Goal: Obtain resource: Obtain resource

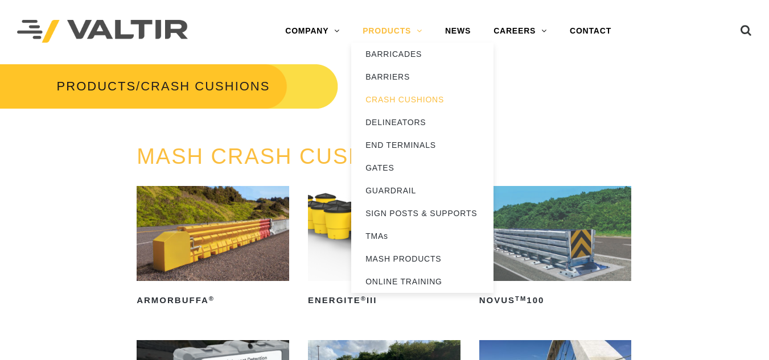
click at [394, 28] on link "PRODUCTS" at bounding box center [392, 31] width 83 height 23
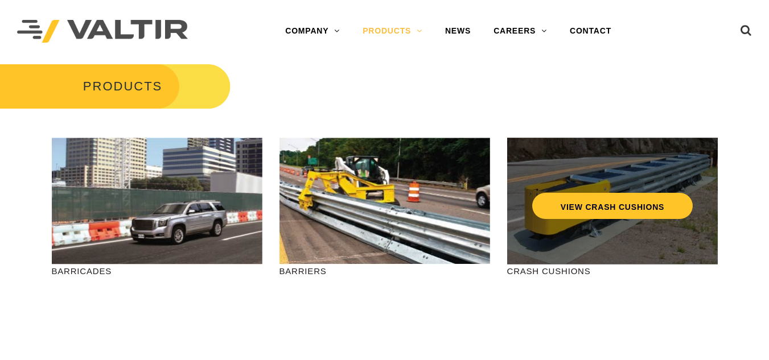
click at [574, 190] on div "VIEW CRASH CUSHIONS" at bounding box center [612, 182] width 165 height 38
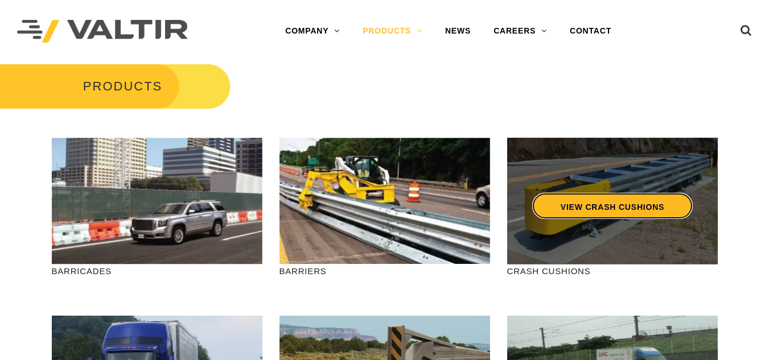
click at [576, 195] on link "VIEW CRASH CUSHIONS" at bounding box center [612, 206] width 161 height 26
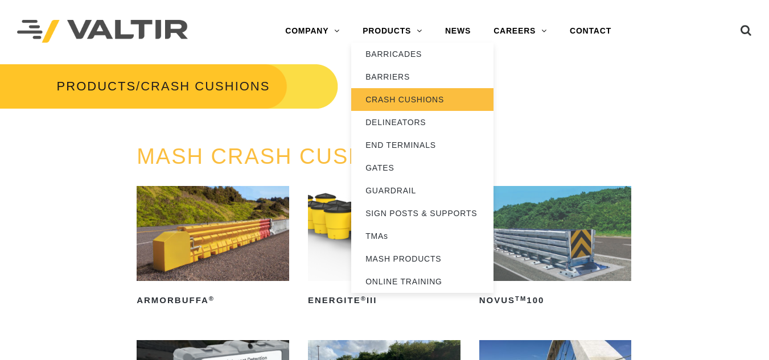
click at [385, 99] on link "CRASH CUSHIONS" at bounding box center [422, 99] width 142 height 23
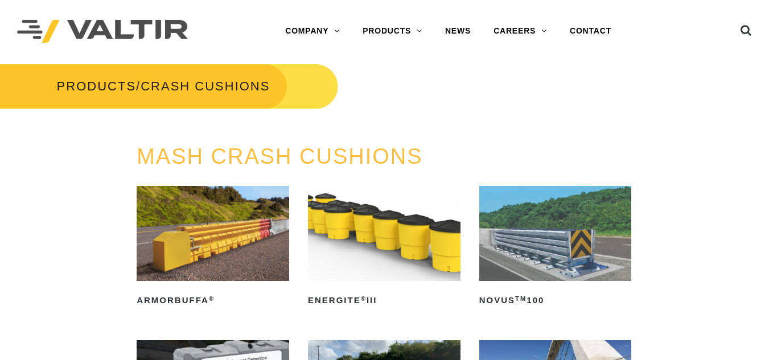
click at [190, 80] on span "CRASH CUSHIONS" at bounding box center [205, 86] width 129 height 14
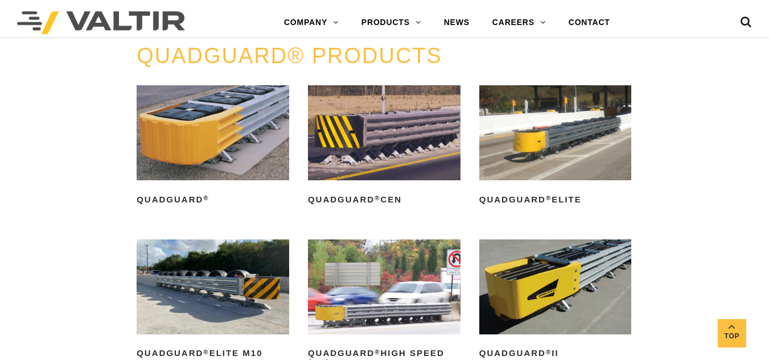
scroll to position [679, 0]
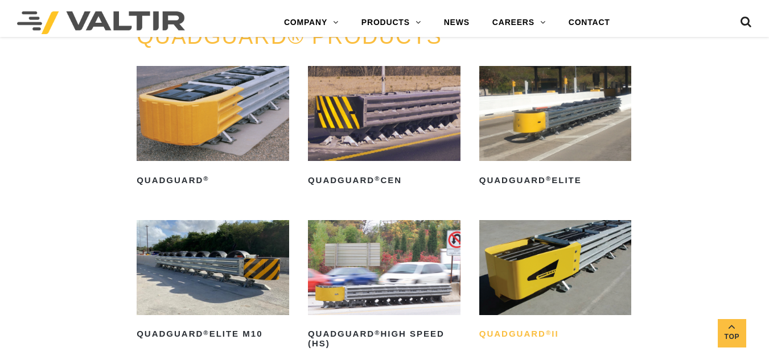
click at [506, 333] on h2 "QuadGuard ® II" at bounding box center [555, 335] width 153 height 18
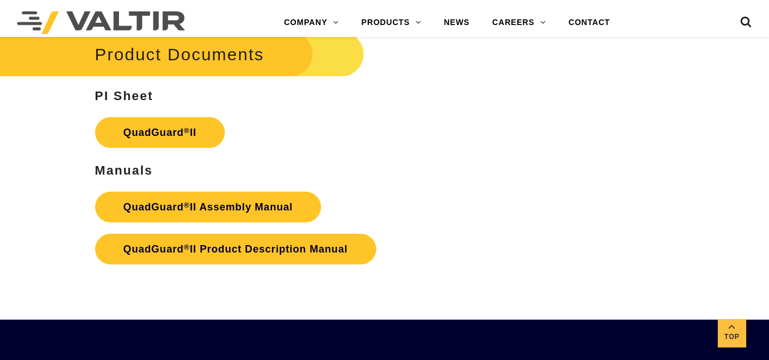
scroll to position [2421, 0]
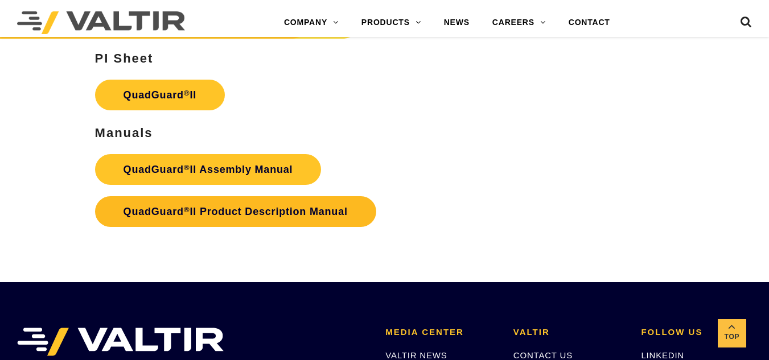
click at [234, 210] on strong "QuadGuard ® II Product Description Manual" at bounding box center [236, 211] width 224 height 11
